Goal: Task Accomplishment & Management: Use online tool/utility

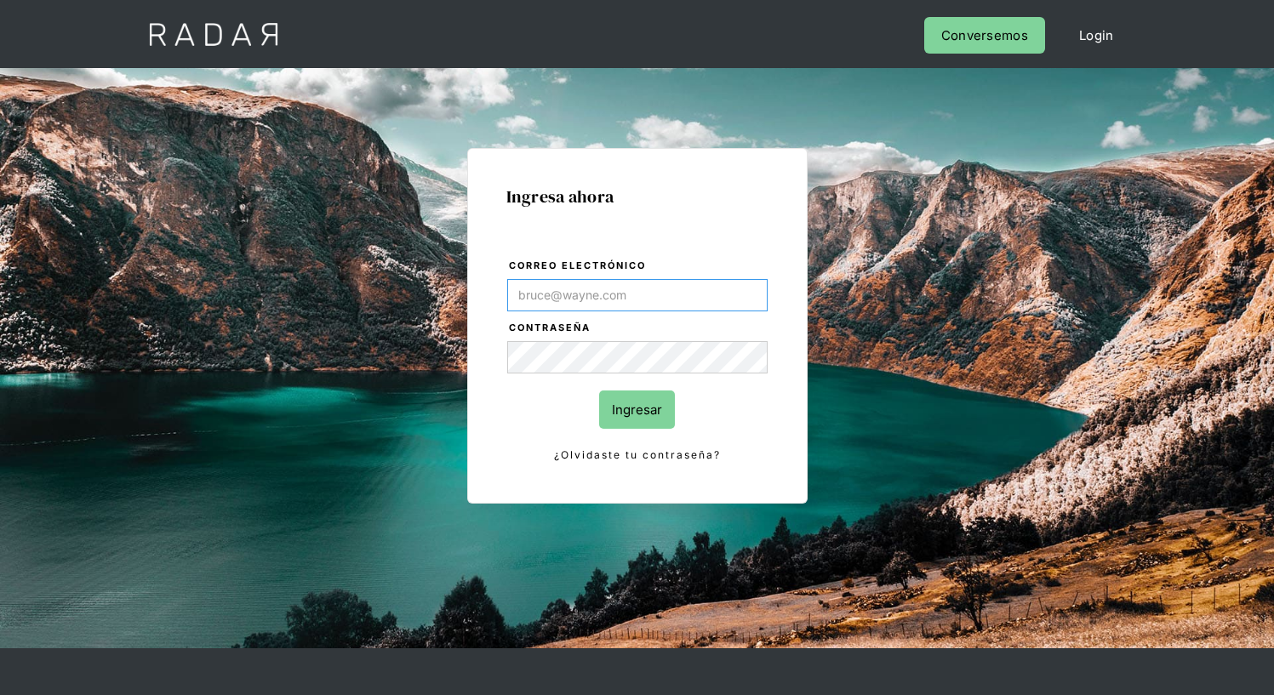
type input "[EMAIL_ADDRESS][PERSON_NAME][DOMAIN_NAME]"
click at [637, 409] on input "Ingresar" at bounding box center [637, 410] width 76 height 38
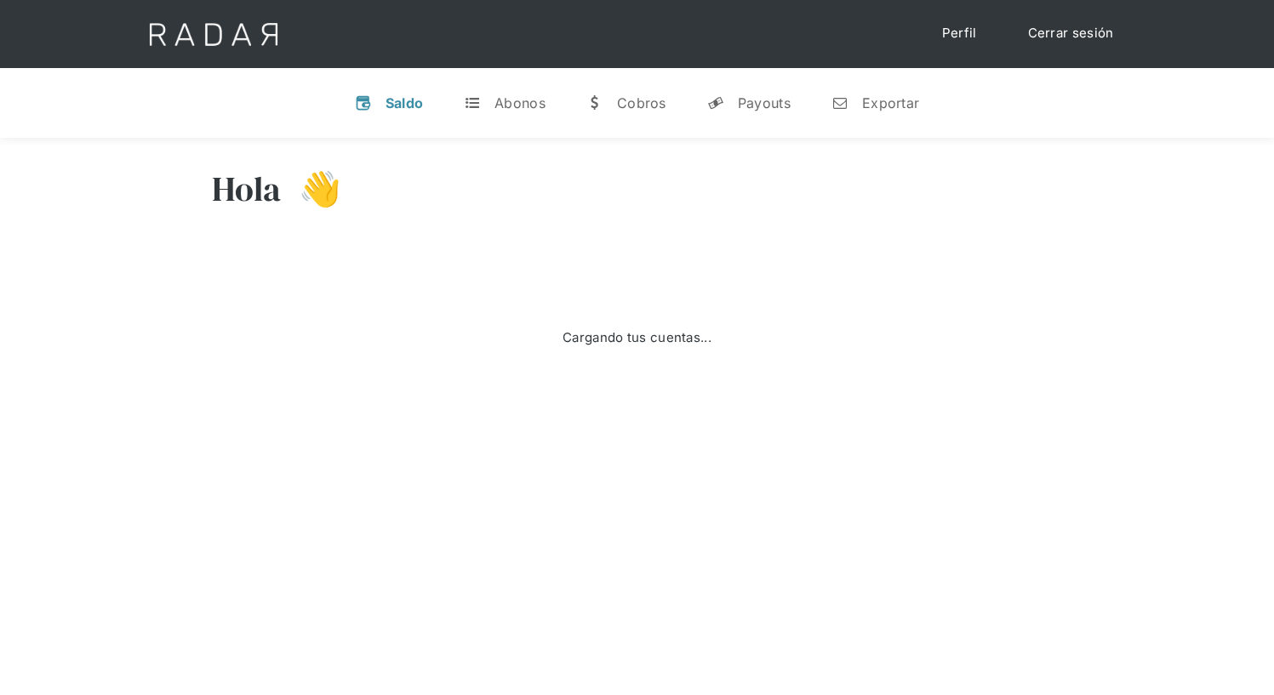
select select "7"
click at [875, 102] on div "Exportar" at bounding box center [890, 102] width 57 height 17
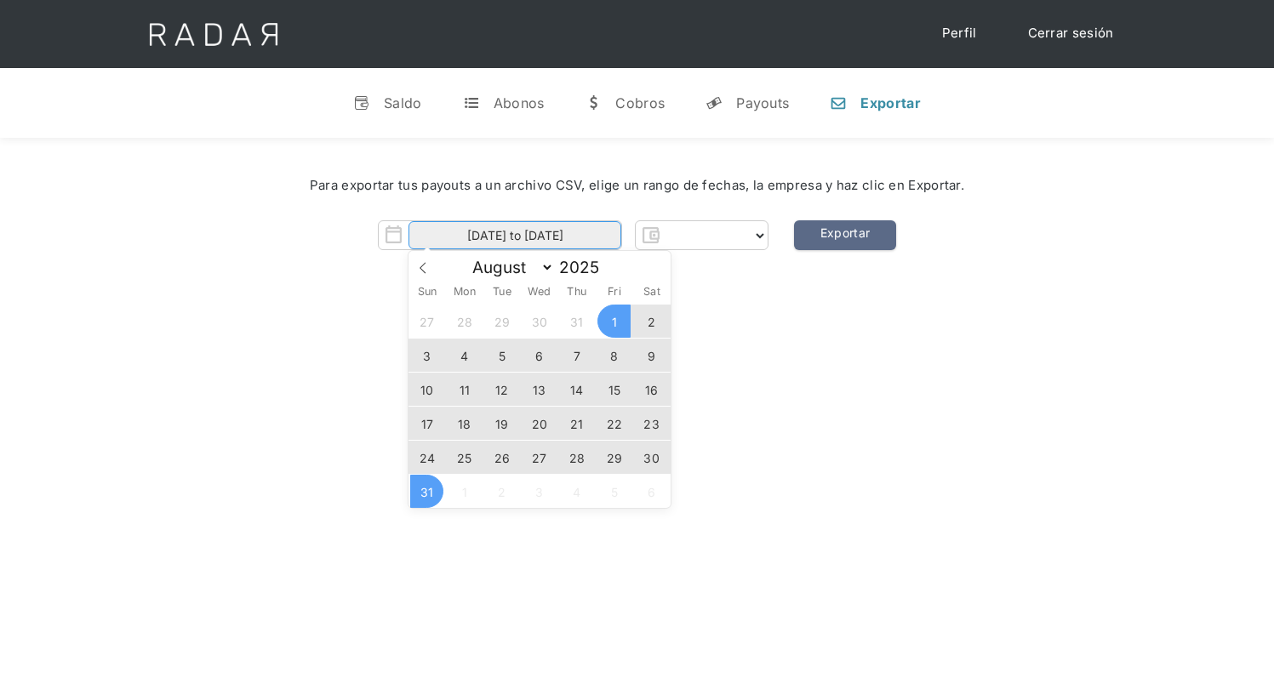
click at [515, 236] on input "[DATE] to [DATE]" at bounding box center [515, 235] width 213 height 28
select select "prontopaga"
click at [652, 458] on span "30" at bounding box center [651, 457] width 33 height 33
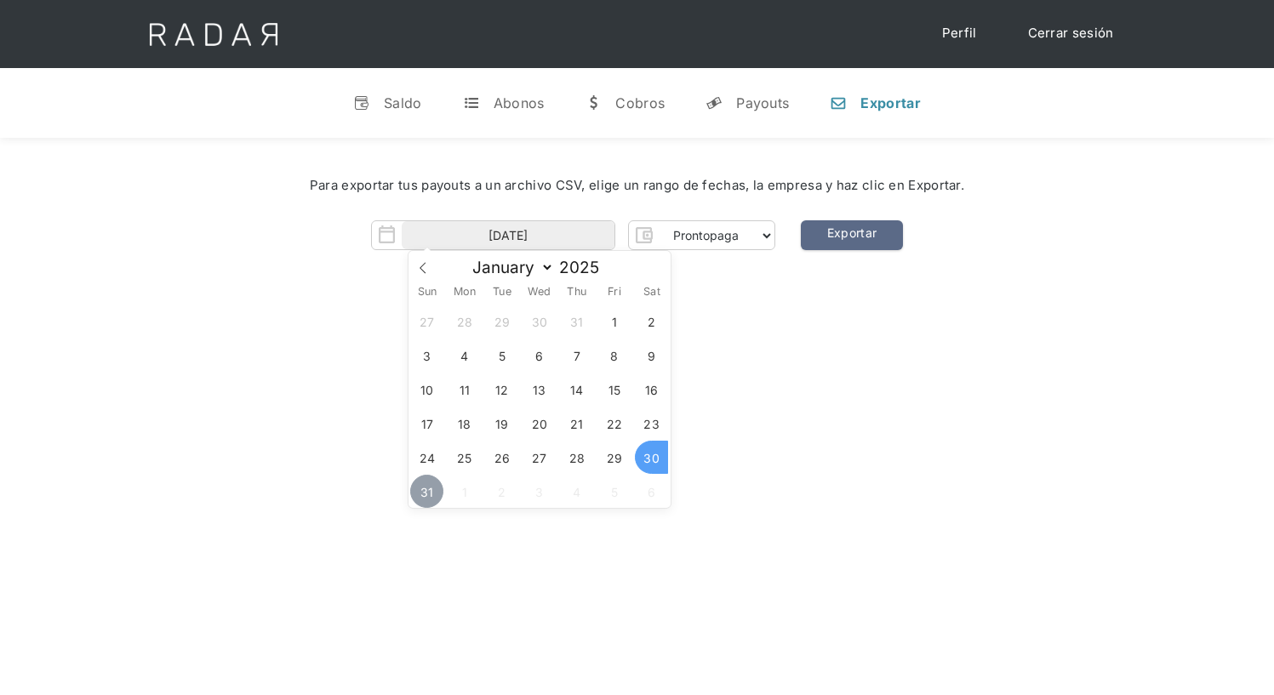
click at [427, 492] on span "31" at bounding box center [426, 491] width 33 height 33
type input "[DATE] to [DATE]"
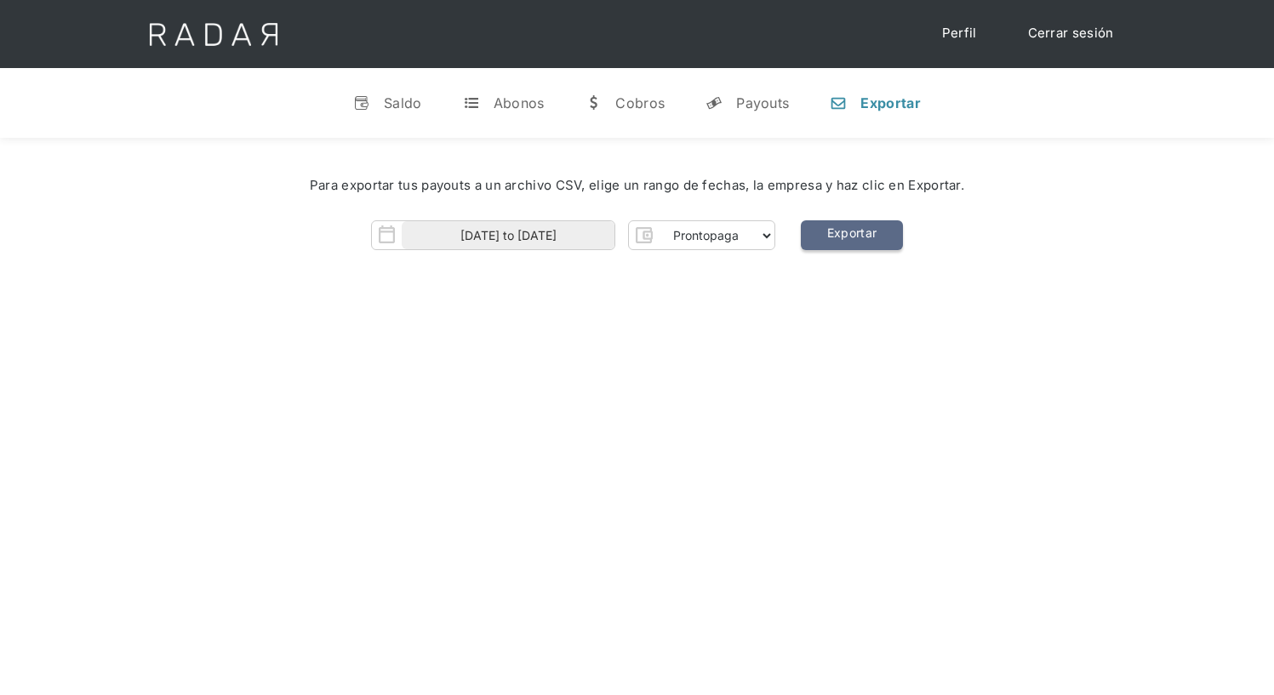
click at [851, 236] on link "Exportar" at bounding box center [852, 235] width 102 height 30
